Goal: Information Seeking & Learning: Learn about a topic

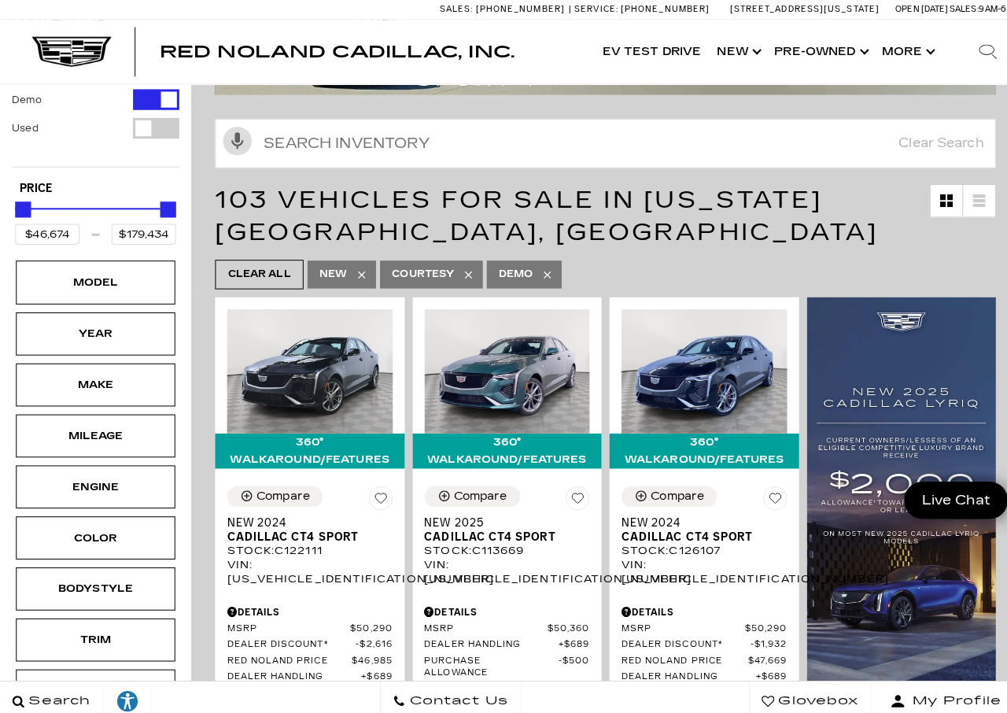
scroll to position [271, 0]
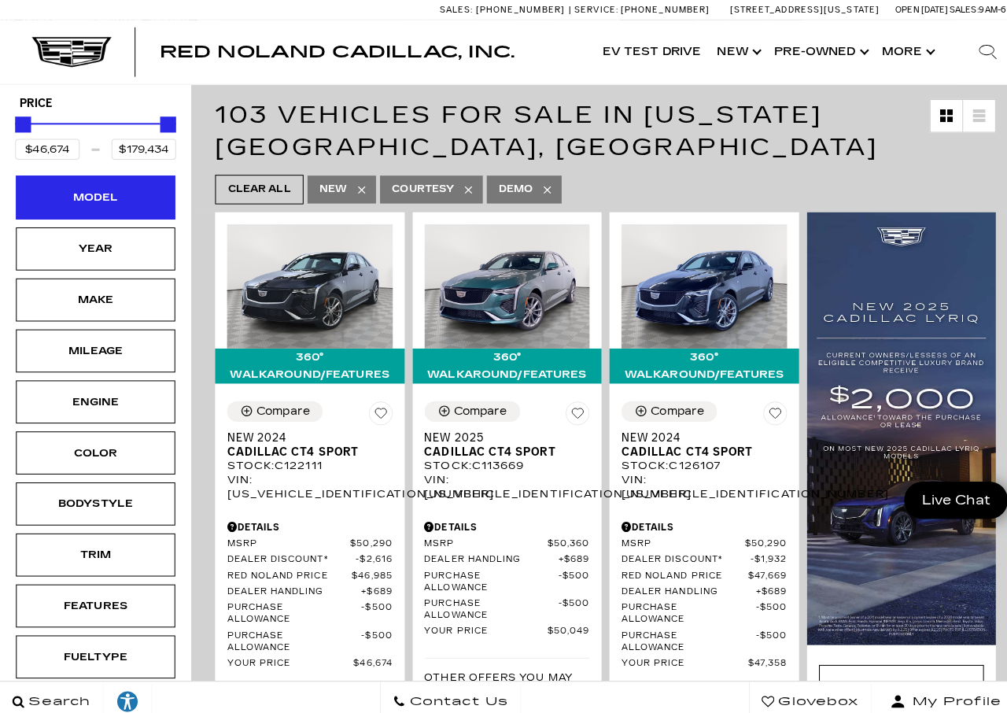
click at [145, 174] on div "Model" at bounding box center [94, 195] width 157 height 42
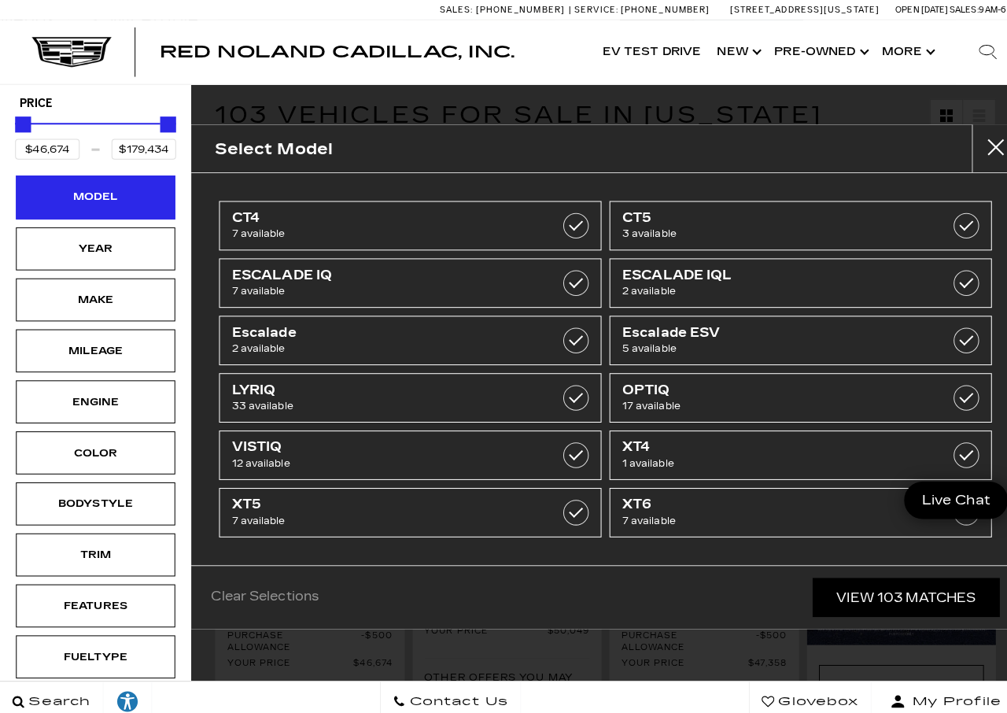
scroll to position [270, 0]
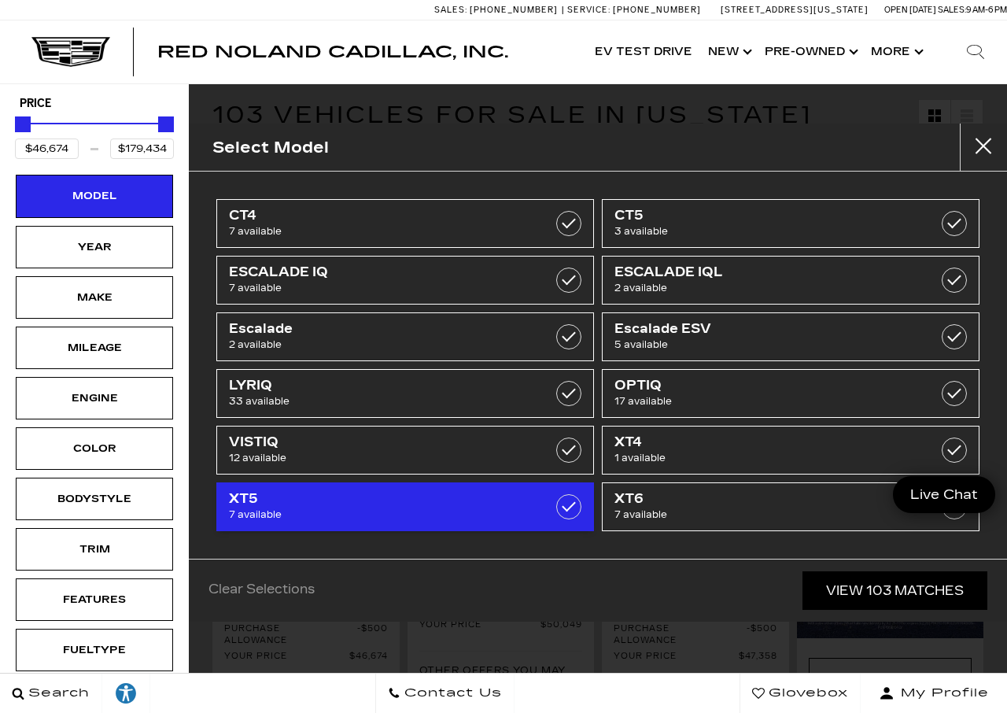
click at [569, 503] on label at bounding box center [568, 506] width 25 height 25
type input "$56,631"
type input "$65,085"
checkbox input "true"
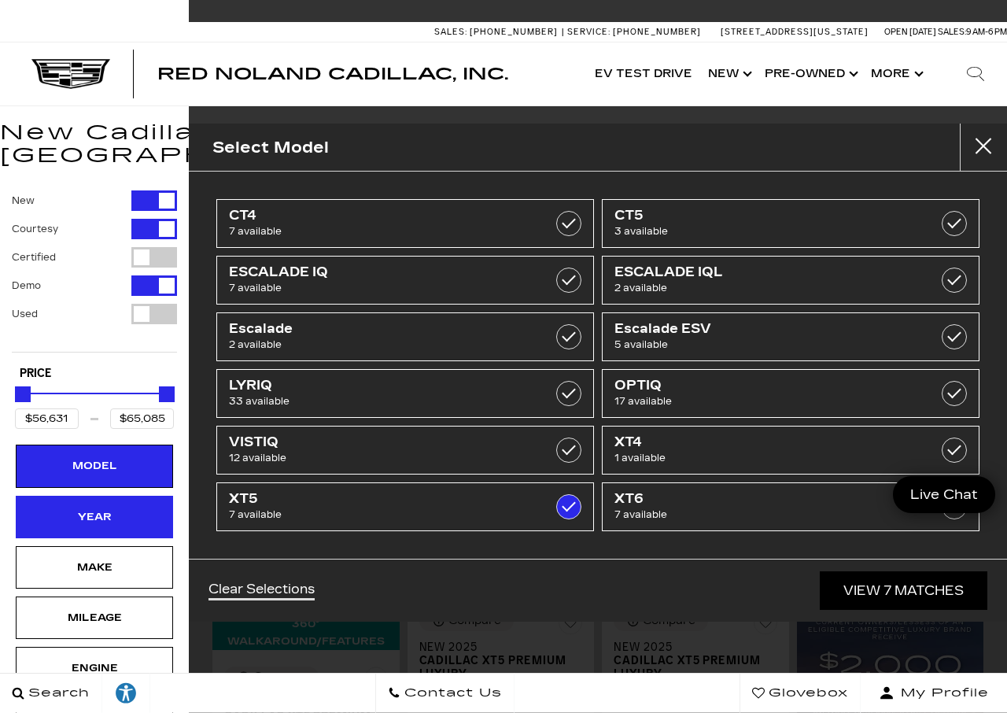
click at [46, 495] on div "Year" at bounding box center [94, 516] width 157 height 42
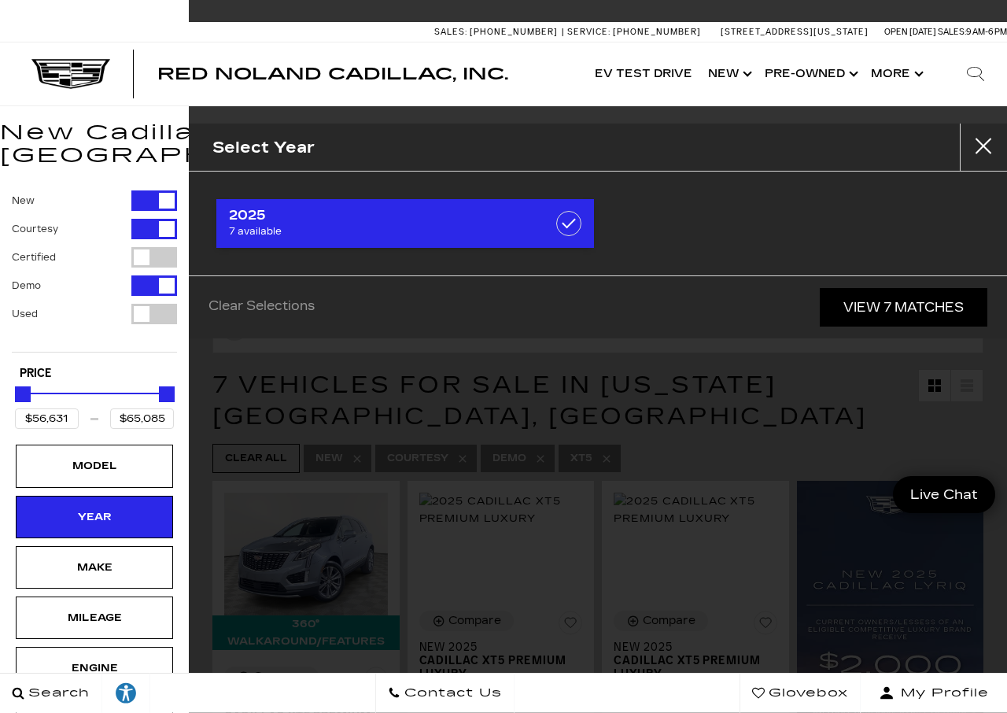
click at [565, 222] on label at bounding box center [568, 223] width 25 height 25
checkbox input "true"
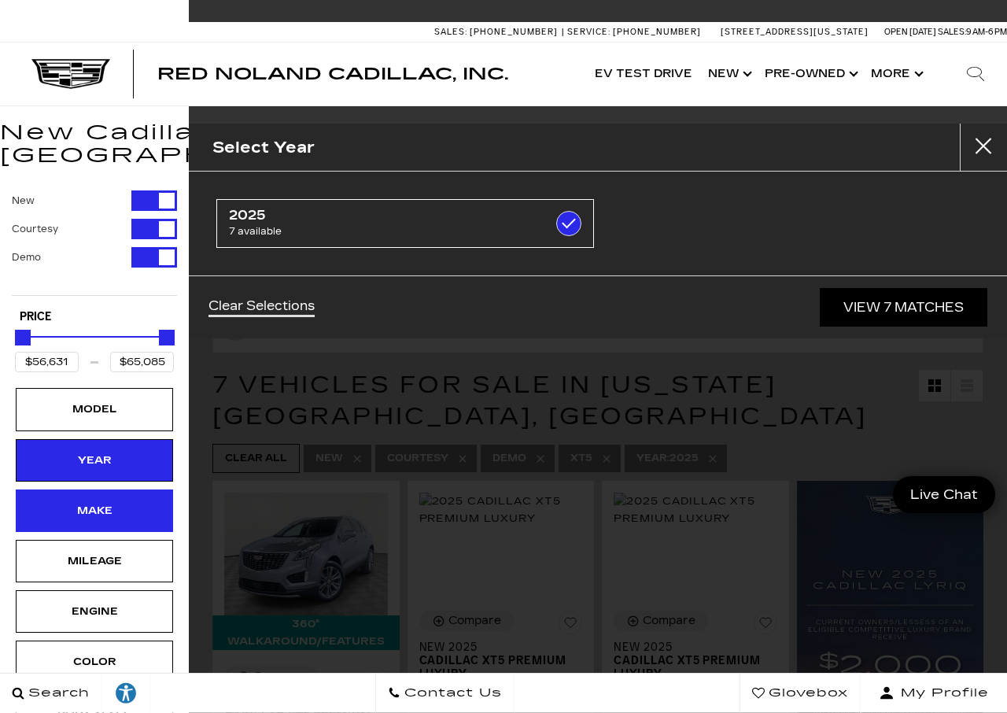
click at [94, 502] on div "Make" at bounding box center [94, 510] width 79 height 17
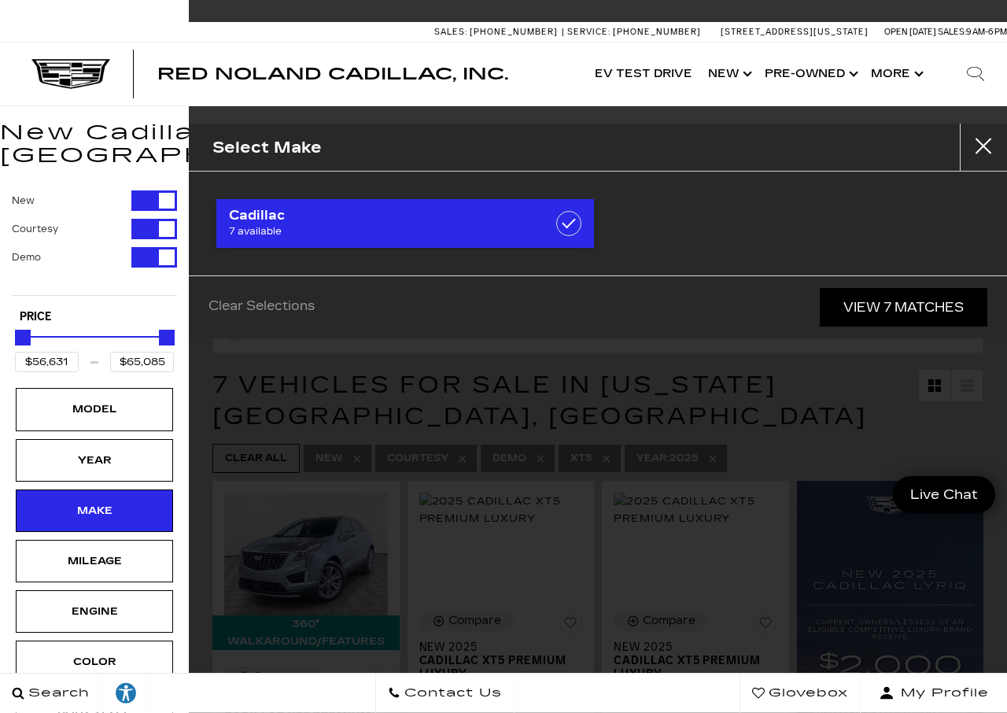
click at [563, 220] on label at bounding box center [568, 223] width 25 height 25
checkbox input "true"
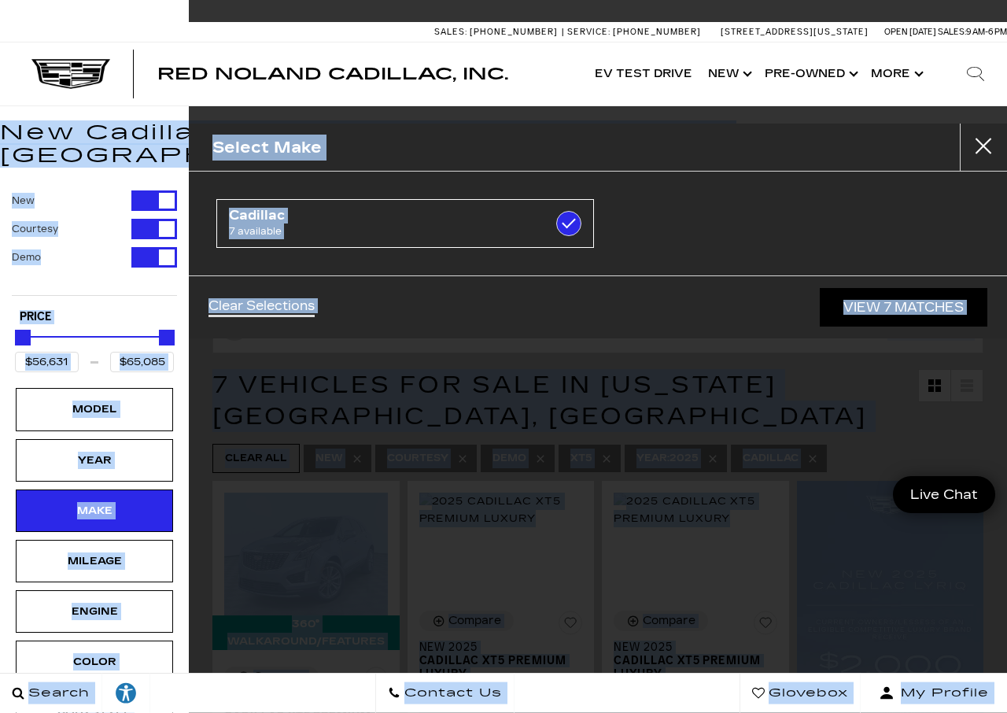
drag, startPoint x: 1005, startPoint y: 83, endPoint x: 925, endPoint y: 377, distance: 304.9
drag, startPoint x: 927, startPoint y: 377, endPoint x: 926, endPoint y: 369, distance: 8.8
click at [927, 377] on div "Select Make Cadillac 7 available Clear Selections View 7 Matches" at bounding box center [598, 356] width 818 height 713
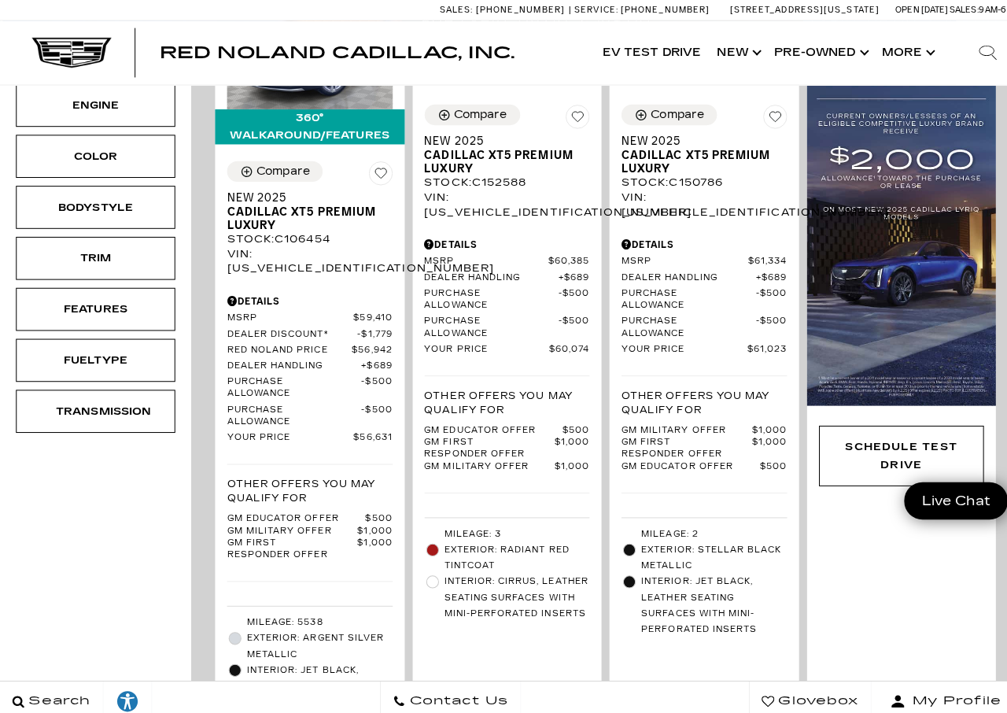
scroll to position [488, 0]
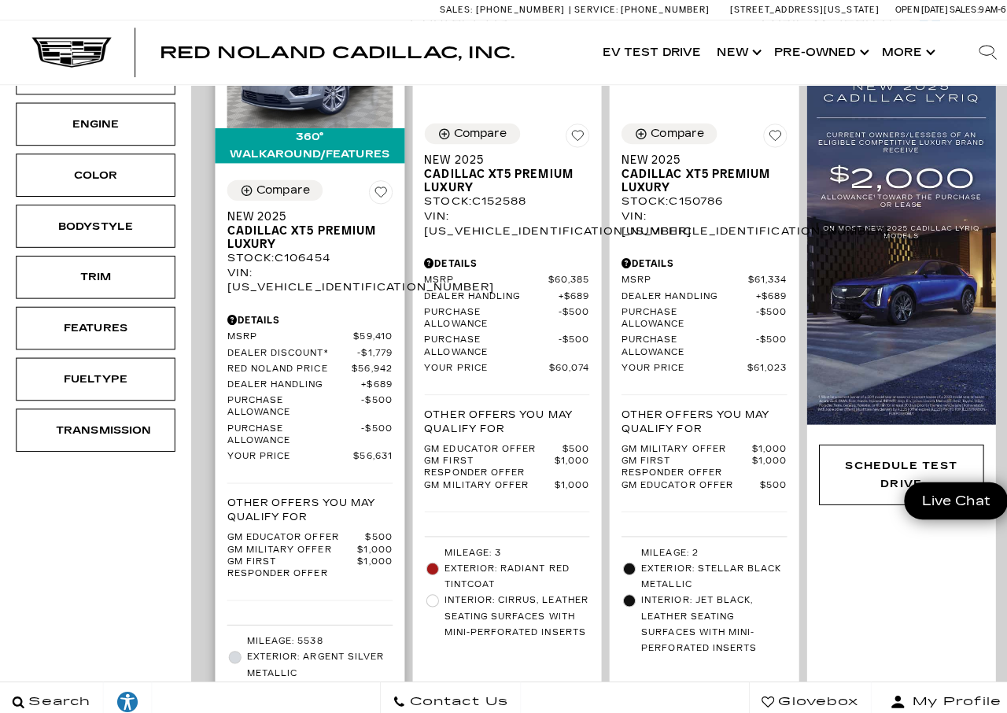
click at [284, 221] on span "Cadillac XT5 Premium Luxury" at bounding box center [300, 234] width 152 height 27
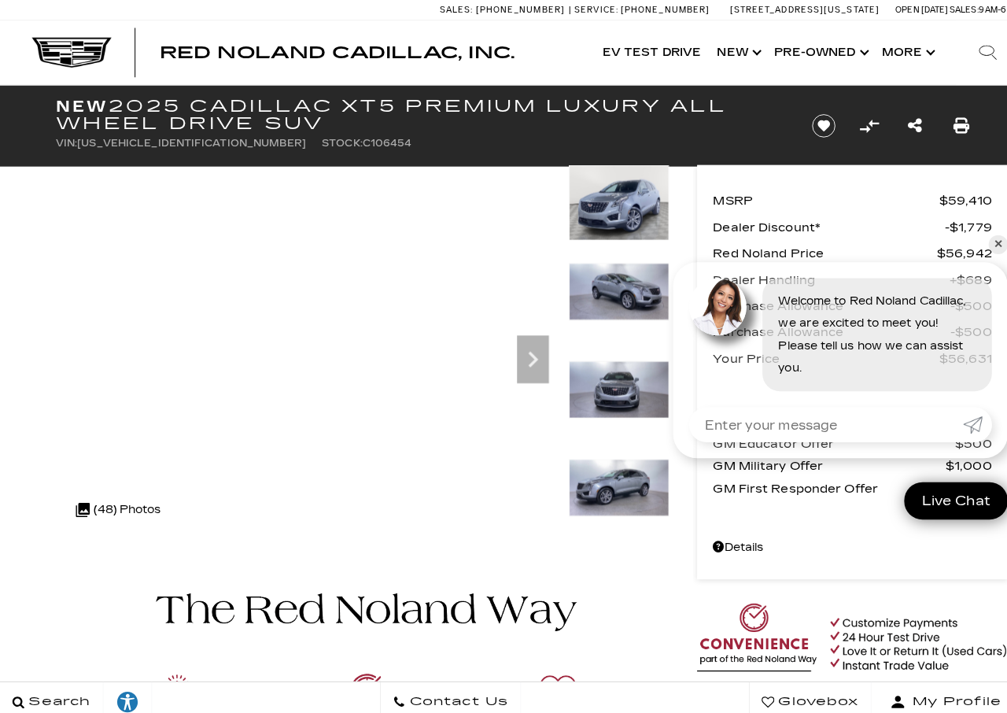
click at [702, 297] on img at bounding box center [708, 302] width 57 height 57
click at [690, 263] on div "Welcome to Red Noland Cadillac, we are excited to meet you! Please tell us how …" at bounding box center [830, 322] width 330 height 127
click at [976, 237] on link "✕" at bounding box center [985, 241] width 19 height 19
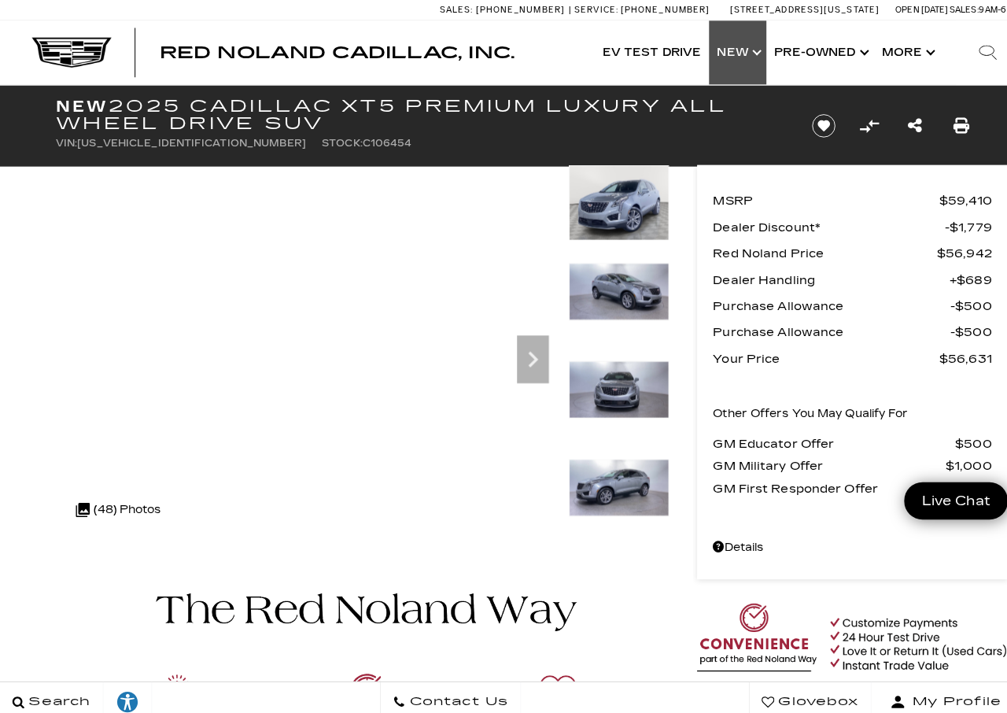
click at [742, 56] on link "Show New" at bounding box center [728, 51] width 57 height 63
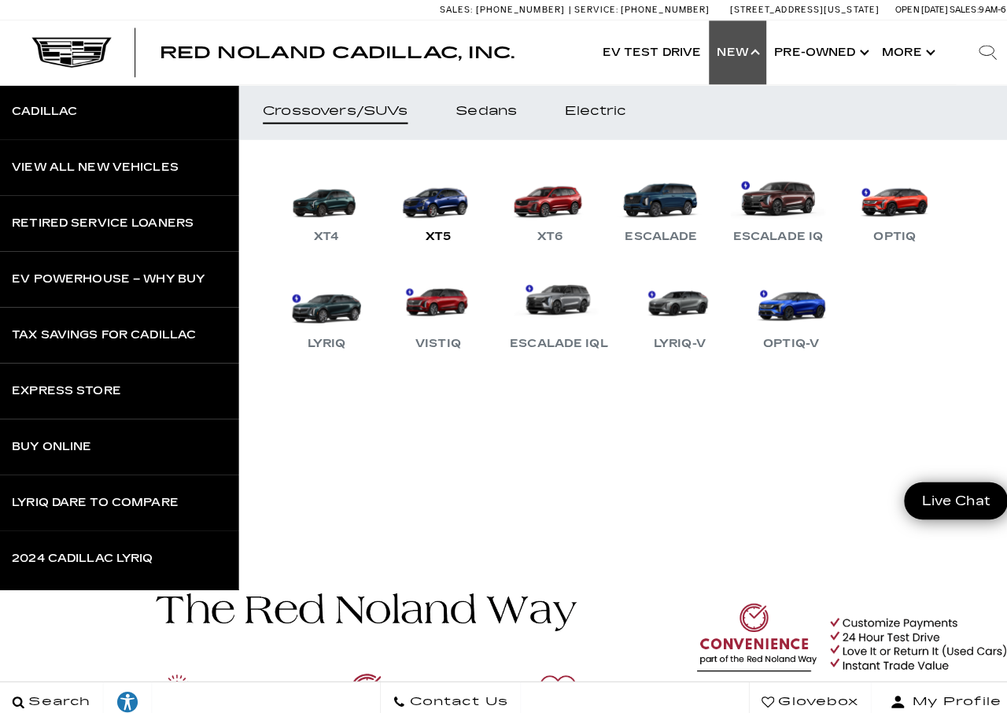
click at [433, 237] on div "XT5" at bounding box center [432, 234] width 41 height 19
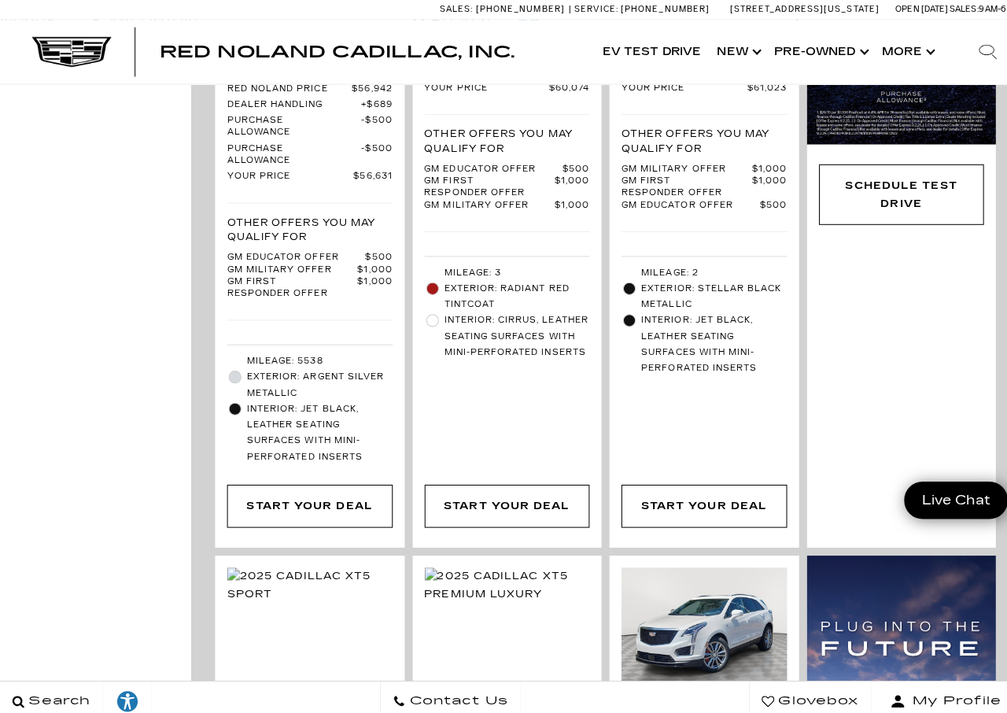
scroll to position [702, 0]
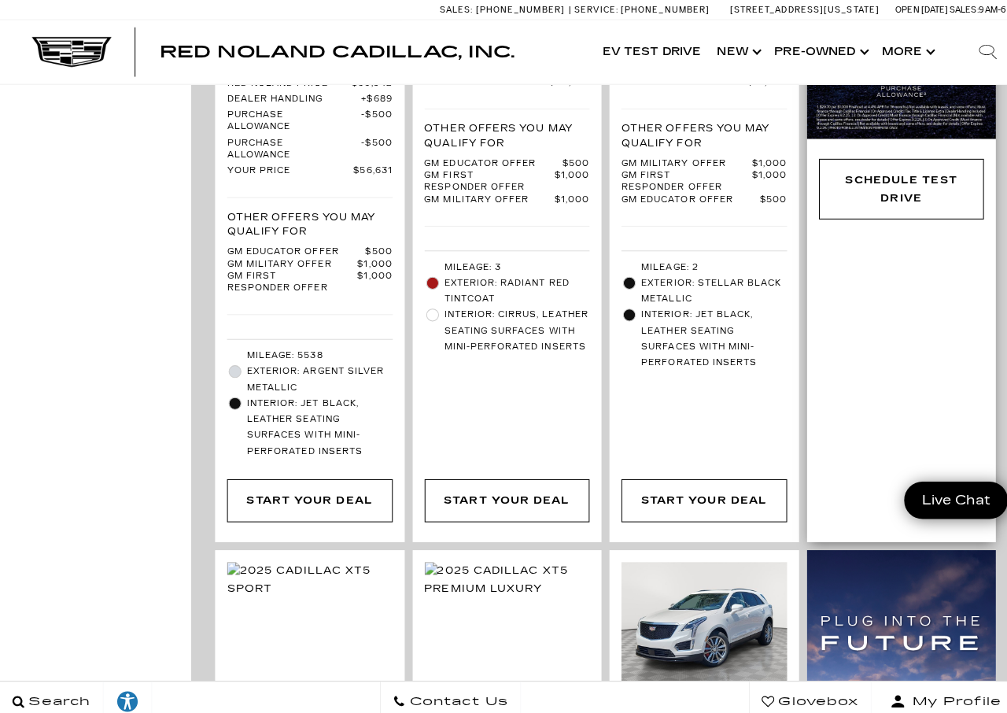
drag, startPoint x: 945, startPoint y: 115, endPoint x: 942, endPoint y: 129, distance: 14.5
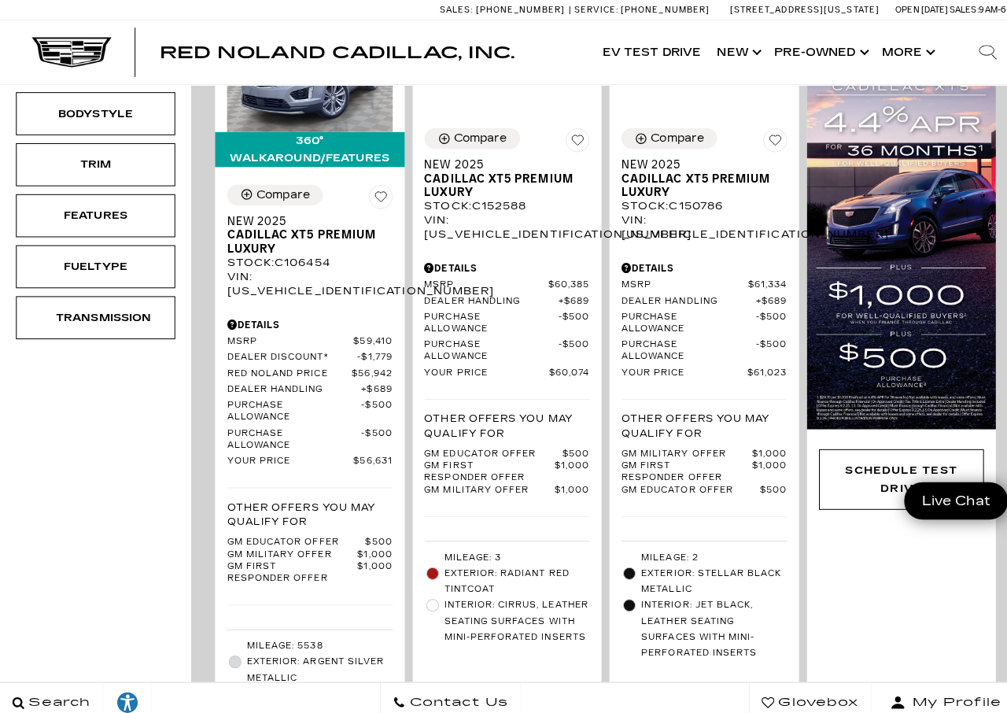
scroll to position [409, 0]
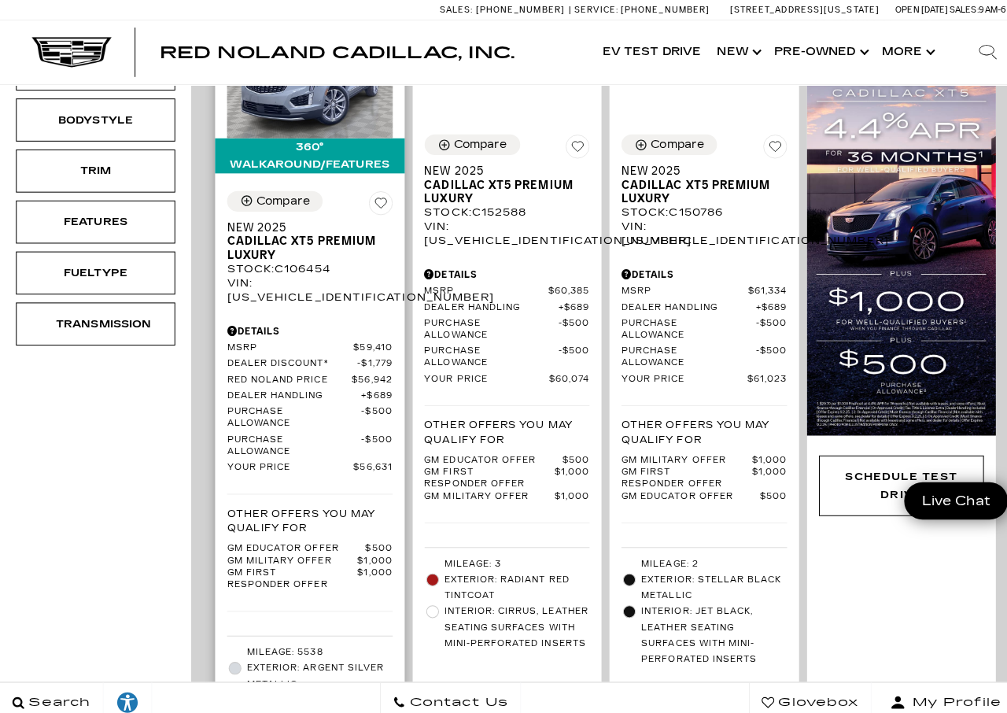
click at [274, 232] on span "Cadillac XT5 Premium Luxury" at bounding box center [300, 245] width 152 height 27
